Goal: Find specific page/section: Find specific page/section

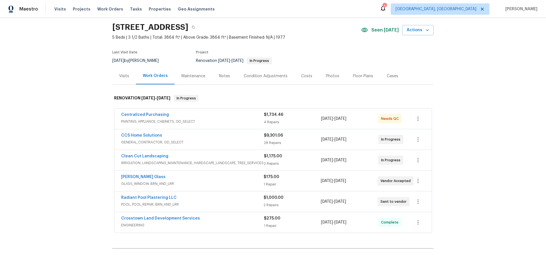
scroll to position [28, 0]
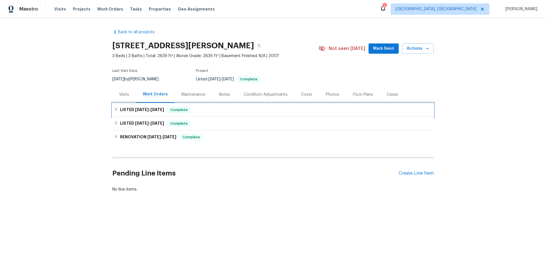
drag, startPoint x: 126, startPoint y: 109, endPoint x: 134, endPoint y: 146, distance: 37.6
click at [126, 109] on h6 "LISTED [DATE] - [DATE]" at bounding box center [142, 110] width 44 height 7
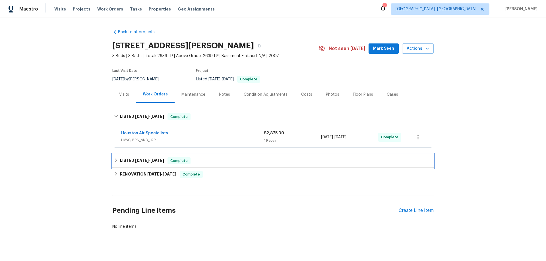
click at [124, 165] on div "LISTED [DATE] - [DATE] Complete" at bounding box center [272, 161] width 321 height 14
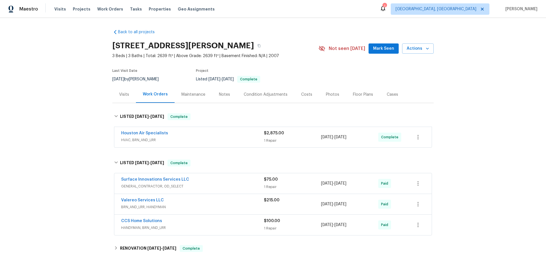
click at [123, 257] on div "Back to all projects [STREET_ADDRESS][PERSON_NAME] 3 Beds | 3 Baths | Total: 26…" at bounding box center [272, 167] width 321 height 284
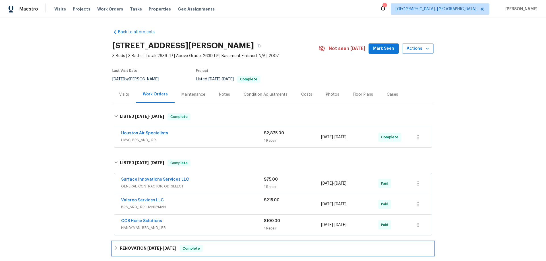
click at [125, 251] on h6 "RENOVATION [DATE] - [DATE]" at bounding box center [148, 248] width 56 height 7
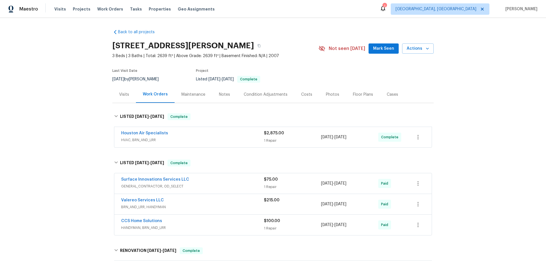
click at [62, 103] on div "Back to all projects [STREET_ADDRESS][PERSON_NAME] 3 Beds | 3 Baths | Total: 26…" at bounding box center [273, 139] width 546 height 243
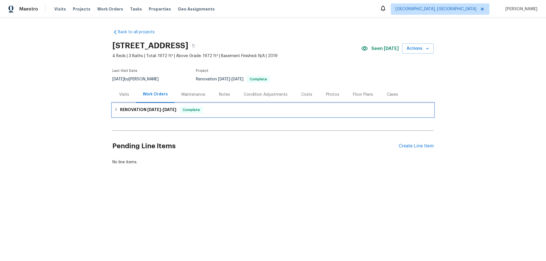
click at [114, 110] on icon at bounding box center [116, 109] width 4 height 4
